Goal: Task Accomplishment & Management: Use online tool/utility

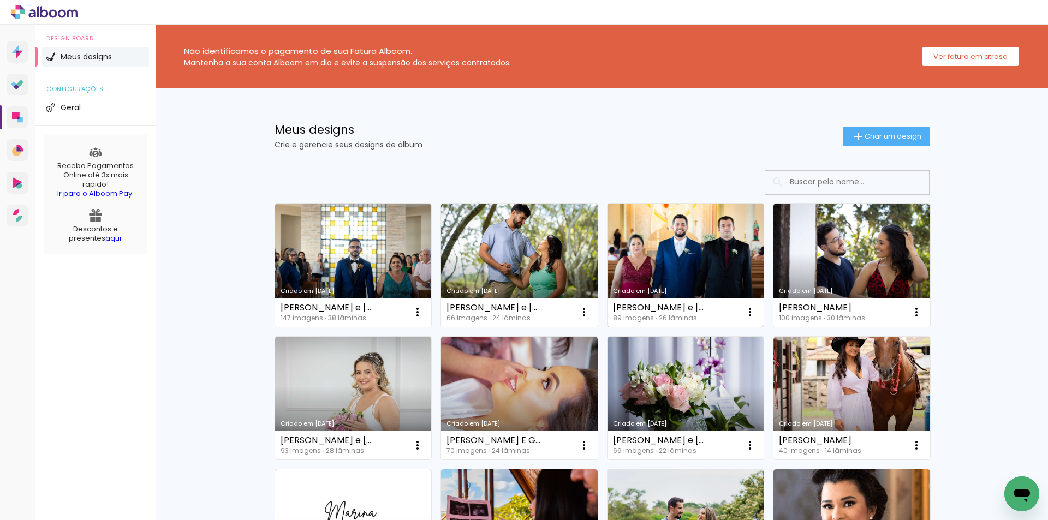
click at [672, 268] on link "Criado em [DATE]" at bounding box center [685, 265] width 157 height 123
